Goal: Information Seeking & Learning: Learn about a topic

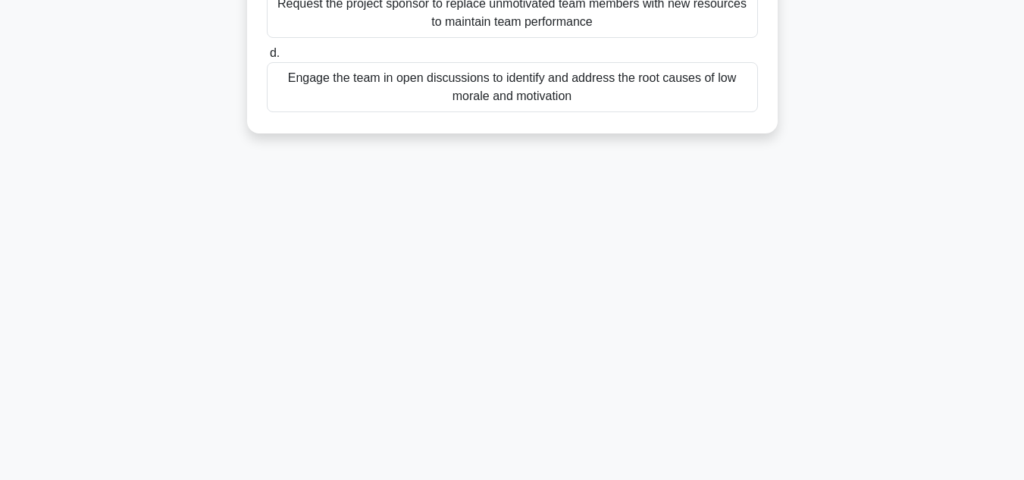
scroll to position [107, 0]
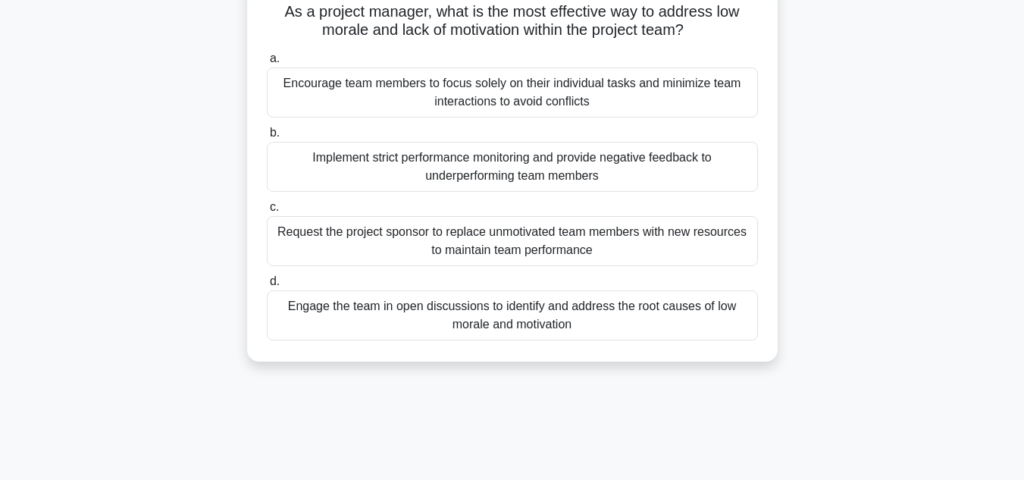
click at [536, 304] on div "Engage the team in open discussions to identify and address the root causes of …" at bounding box center [512, 315] width 491 height 50
click at [267, 286] on input "d. Engage the team in open discussions to identify and address the root causes …" at bounding box center [267, 282] width 0 height 10
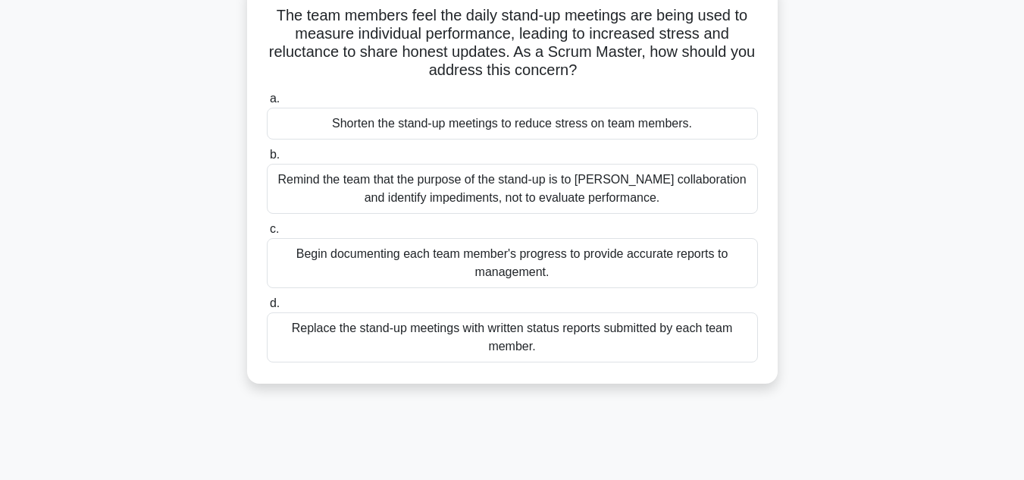
scroll to position [0, 0]
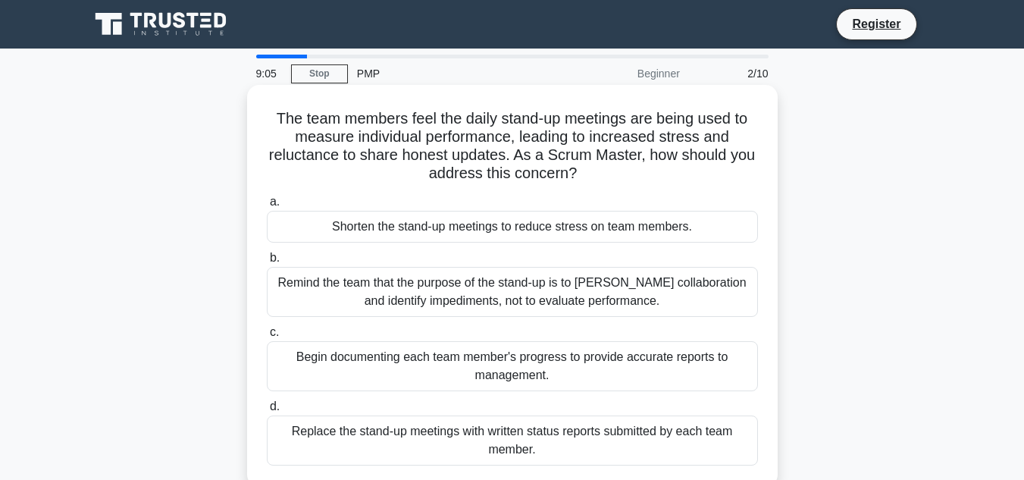
click at [497, 293] on div "Remind the team that the purpose of the stand-up is to foster collaboration and…" at bounding box center [512, 292] width 491 height 50
click at [267, 263] on input "b. Remind the team that the purpose of the stand-up is to foster collaboration …" at bounding box center [267, 258] width 0 height 10
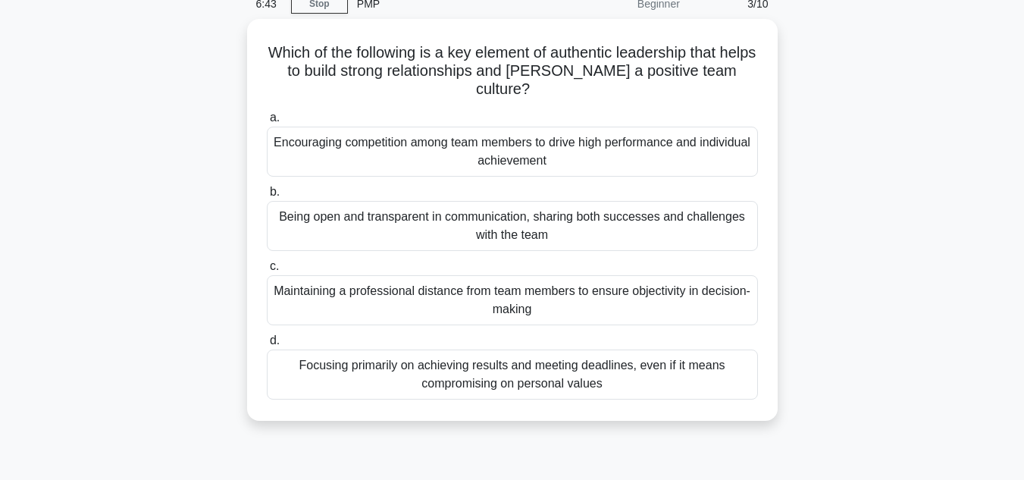
scroll to position [71, 0]
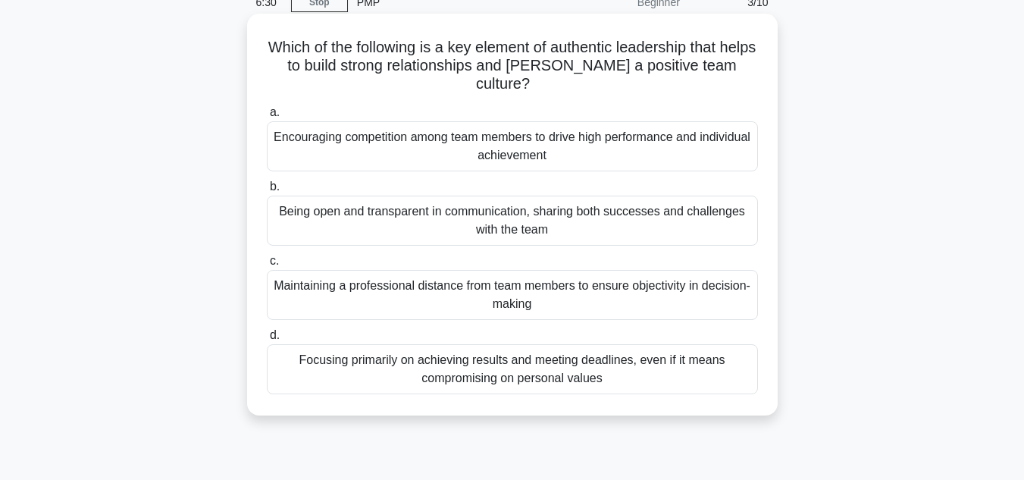
click at [639, 211] on div "Being open and transparent in communication, sharing both successes and challen…" at bounding box center [512, 220] width 491 height 50
click at [267, 192] on input "b. Being open and transparent in communication, sharing both successes and chal…" at bounding box center [267, 187] width 0 height 10
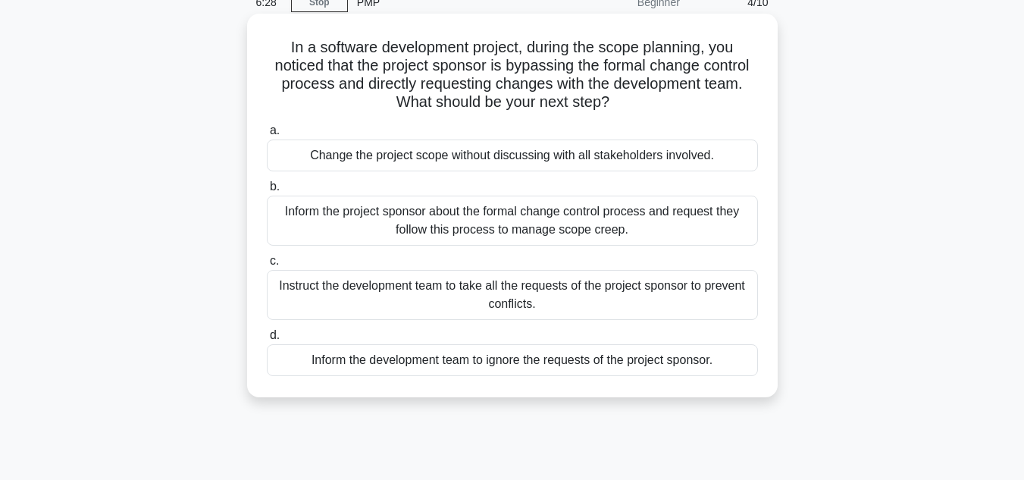
scroll to position [0, 0]
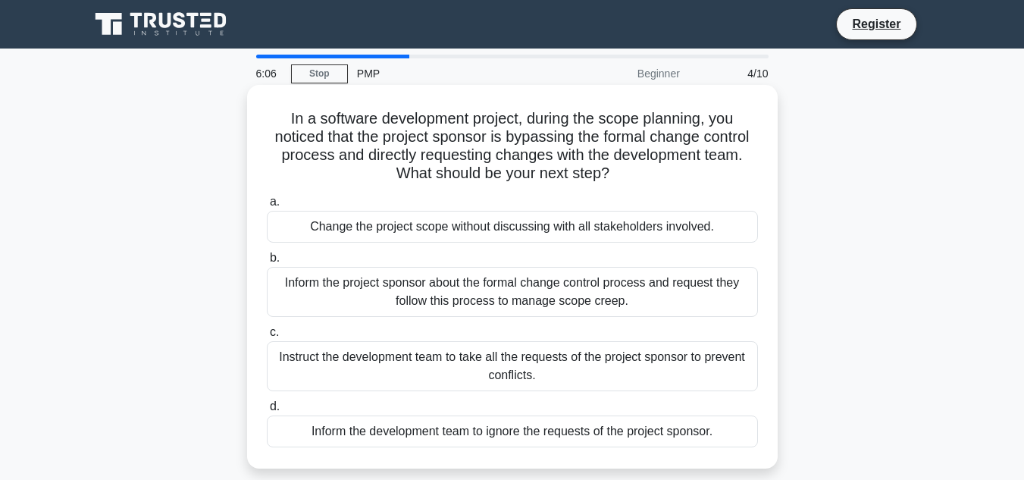
click at [680, 292] on div "Inform the project sponsor about the formal change control process and request …" at bounding box center [512, 292] width 491 height 50
click at [267, 263] on input "b. Inform the project sponsor about the formal change control process and reque…" at bounding box center [267, 258] width 0 height 10
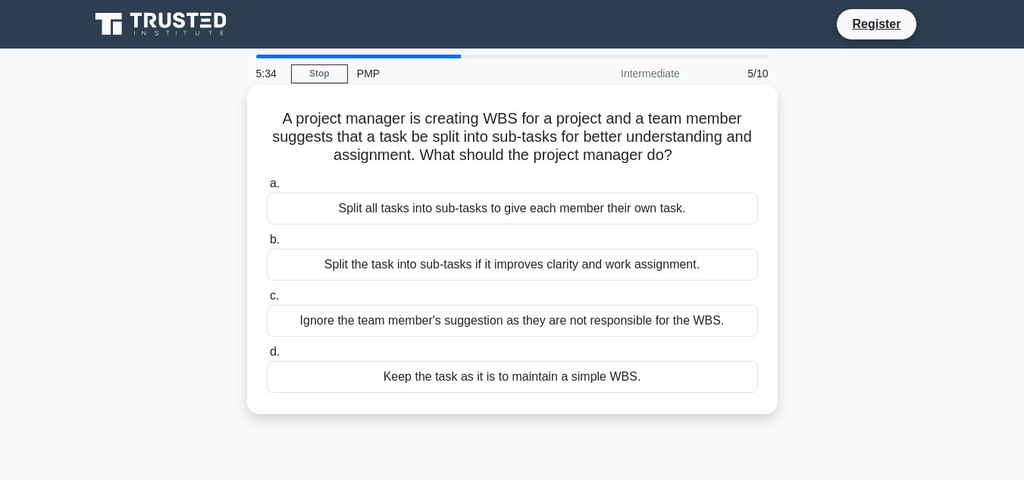
click at [603, 264] on div "Split the task into sub-tasks if it improves clarity and work assignment." at bounding box center [512, 264] width 491 height 32
click at [267, 245] on input "b. Split the task into sub-tasks if it improves clarity and work assignment." at bounding box center [267, 240] width 0 height 10
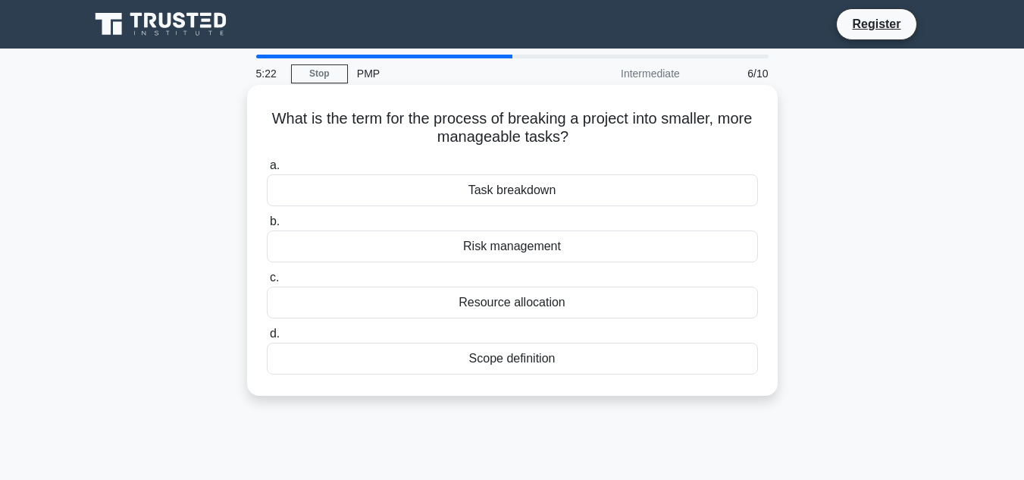
click at [613, 183] on div "Task breakdown" at bounding box center [512, 190] width 491 height 32
click at [267, 170] on input "a. Task breakdown" at bounding box center [267, 166] width 0 height 10
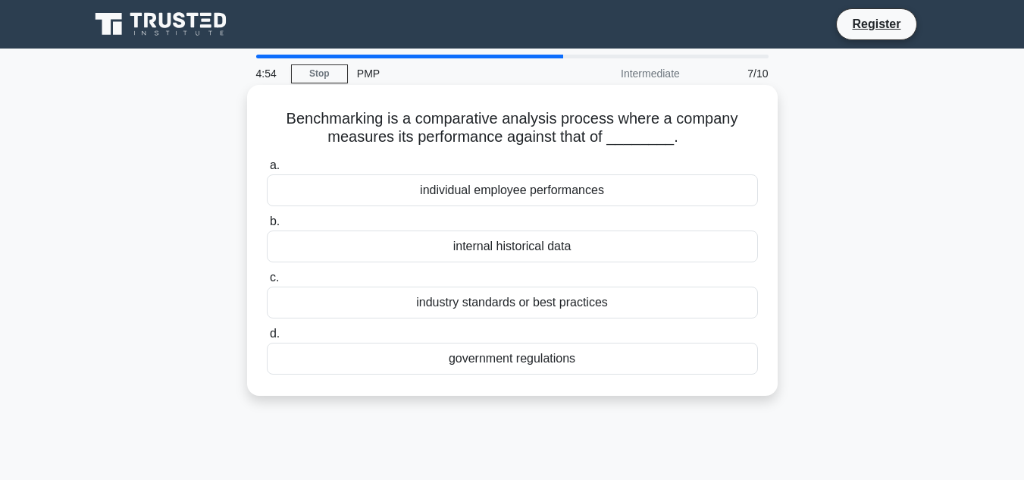
click at [570, 136] on h5 "Benchmarking is a comparative analysis process where a company measures its per…" at bounding box center [512, 128] width 494 height 38
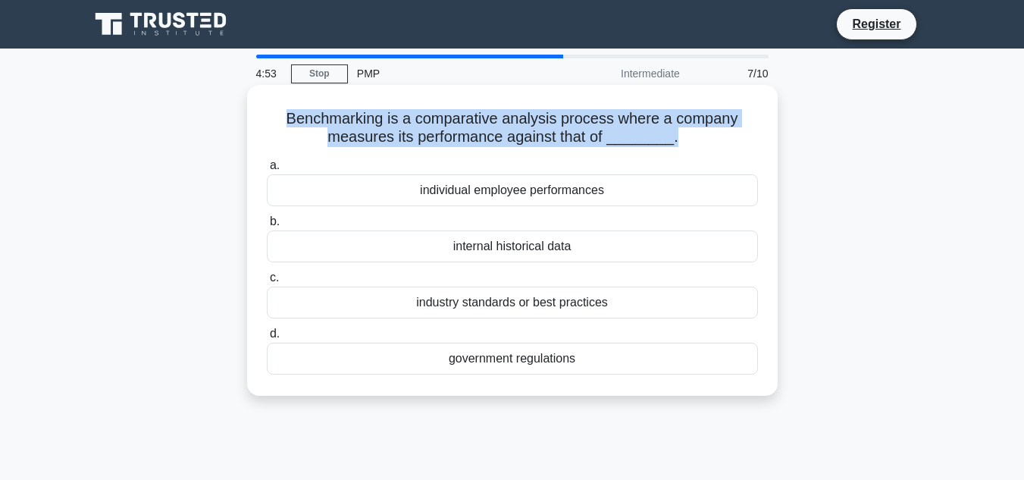
click at [570, 136] on h5 "Benchmarking is a comparative analysis process where a company measures its per…" at bounding box center [512, 128] width 494 height 38
click at [512, 136] on h5 "Benchmarking is a comparative analysis process where a company measures its per…" at bounding box center [512, 128] width 494 height 38
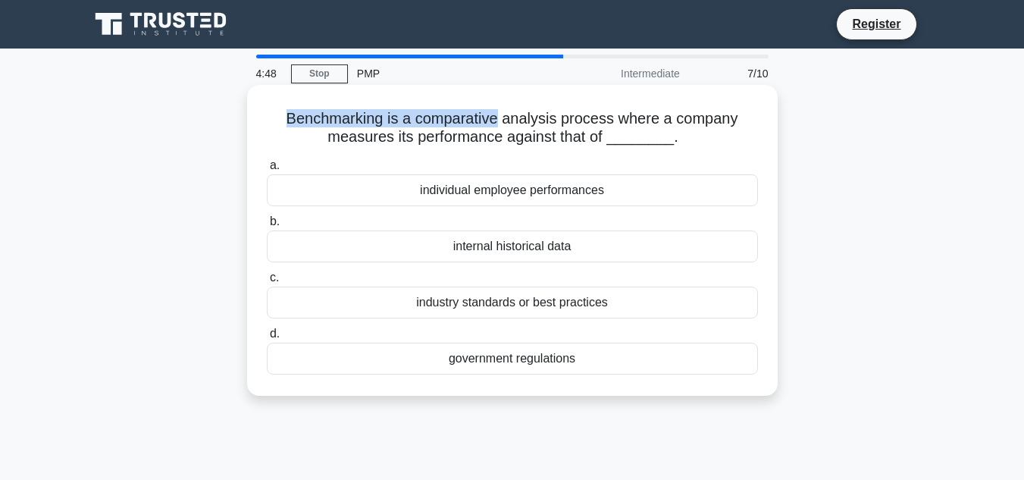
drag, startPoint x: 499, startPoint y: 120, endPoint x: 271, endPoint y: 109, distance: 228.3
click at [271, 109] on h5 "Benchmarking is a comparative analysis process where a company measures its per…" at bounding box center [512, 128] width 494 height 38
click at [320, 122] on h5 "Benchmarking is a comparative analysis process where a company measures its per…" at bounding box center [512, 128] width 494 height 38
click at [455, 127] on h5 "Benchmarking is a comparative analysis process where a company measures its per…" at bounding box center [512, 128] width 494 height 38
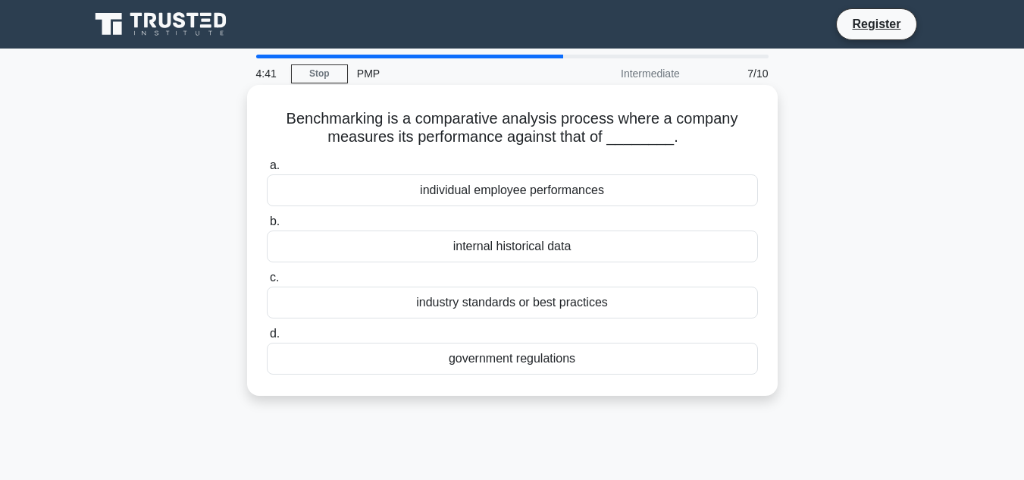
click at [579, 142] on h5 "Benchmarking is a comparative analysis process where a company measures its per…" at bounding box center [512, 128] width 494 height 38
click at [629, 145] on h5 "Benchmarking is a comparative analysis process where a company measures its per…" at bounding box center [512, 128] width 494 height 38
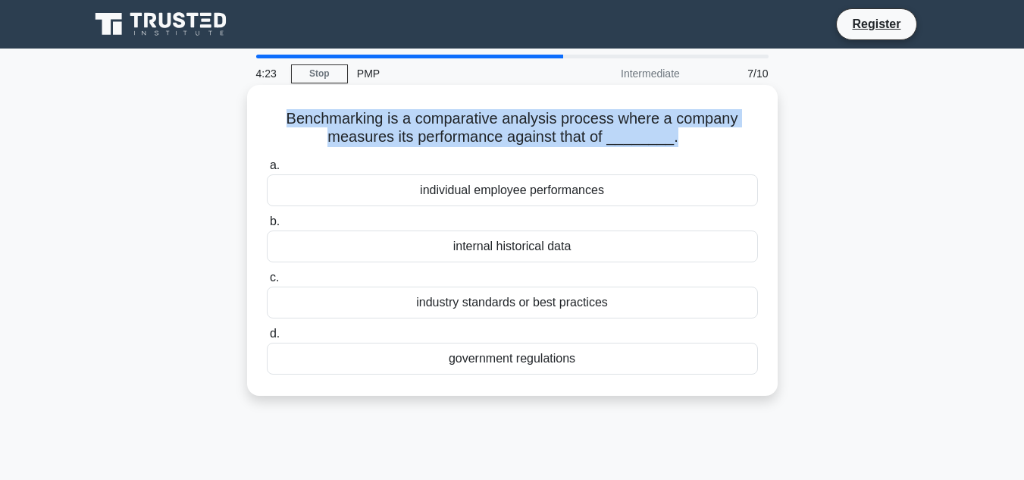
click at [629, 145] on h5 "Benchmarking is a comparative analysis process where a company measures its per…" at bounding box center [512, 128] width 494 height 38
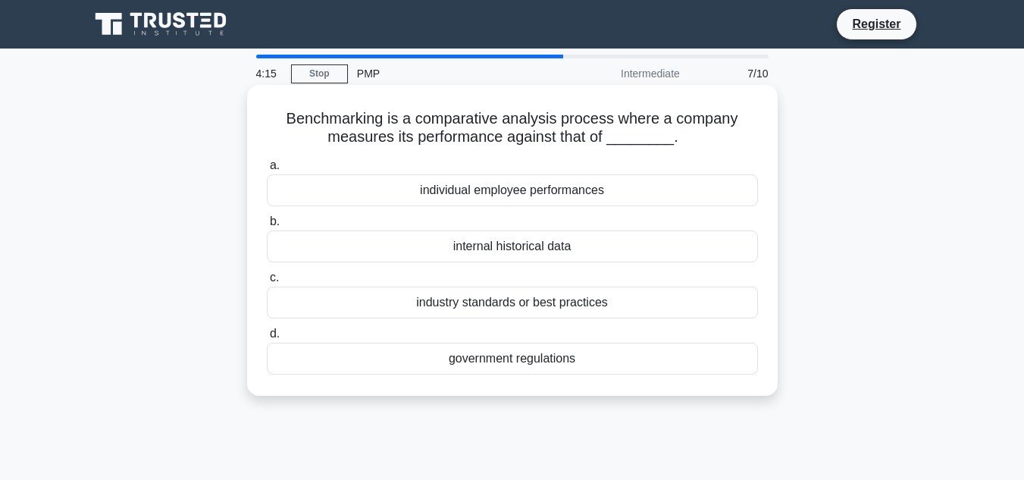
click at [496, 308] on div "industry standards or best practices" at bounding box center [512, 302] width 491 height 32
click at [267, 283] on input "c. industry standards or best practices" at bounding box center [267, 278] width 0 height 10
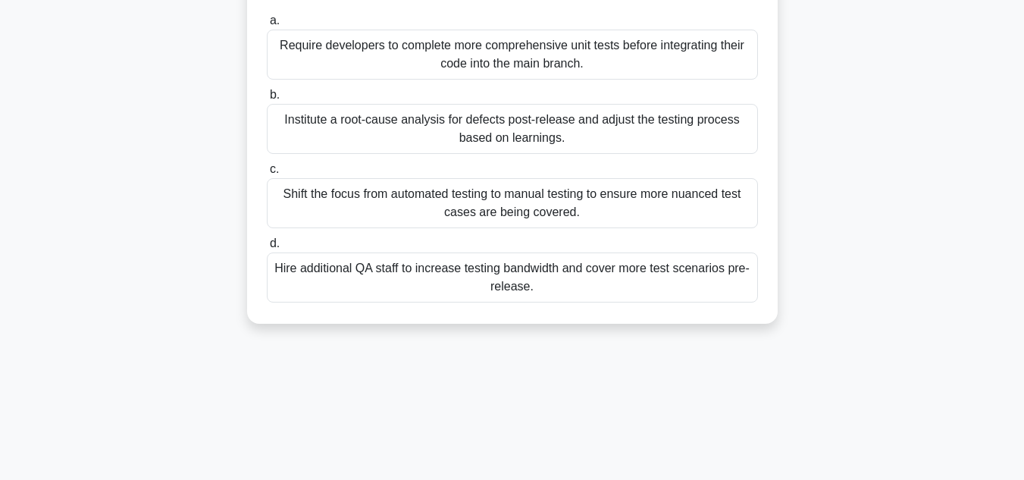
scroll to position [207, 0]
